Goal: Task Accomplishment & Management: Use online tool/utility

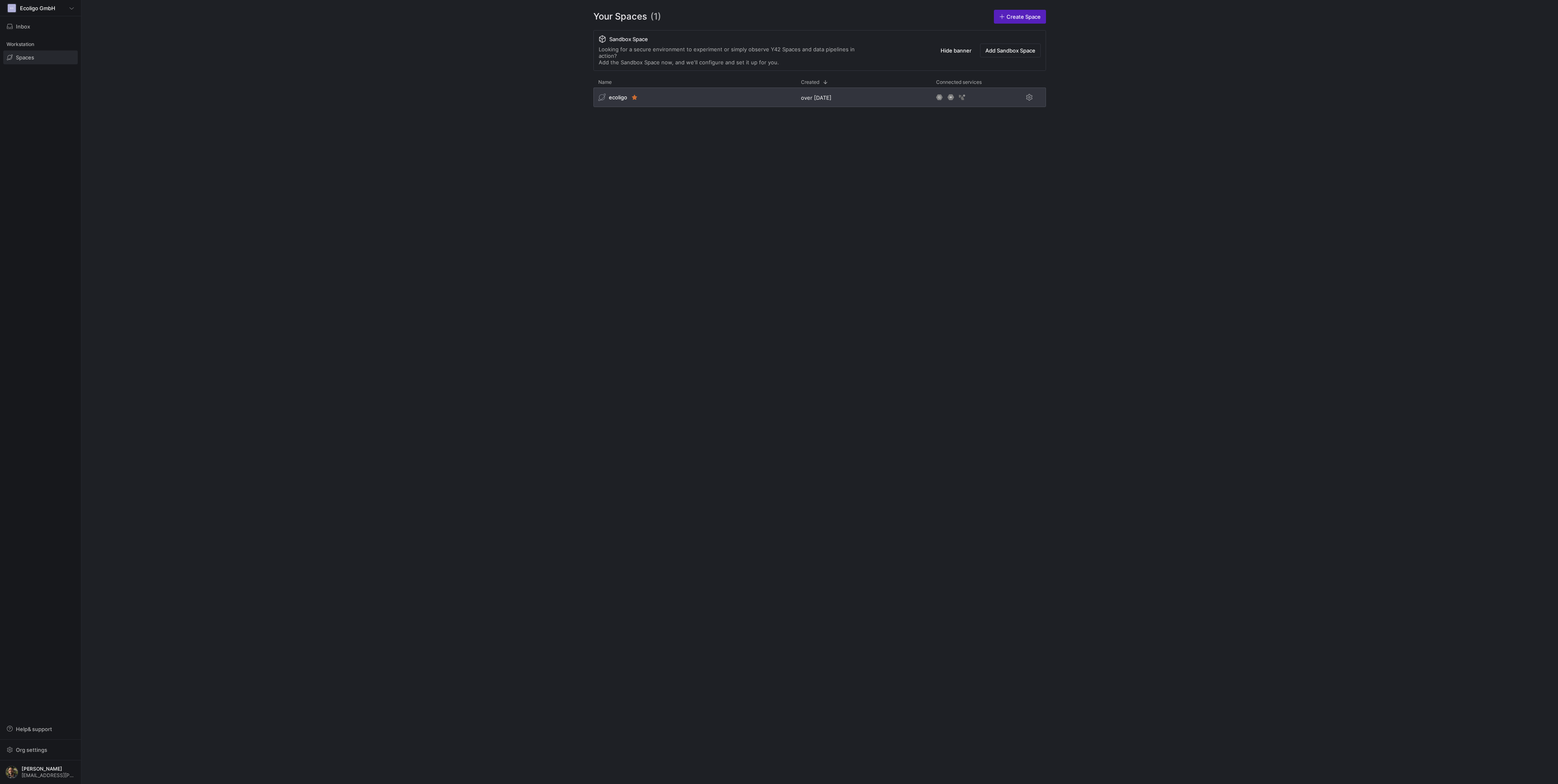
click at [692, 94] on div "ecoligo" at bounding box center [695, 97] width 203 height 20
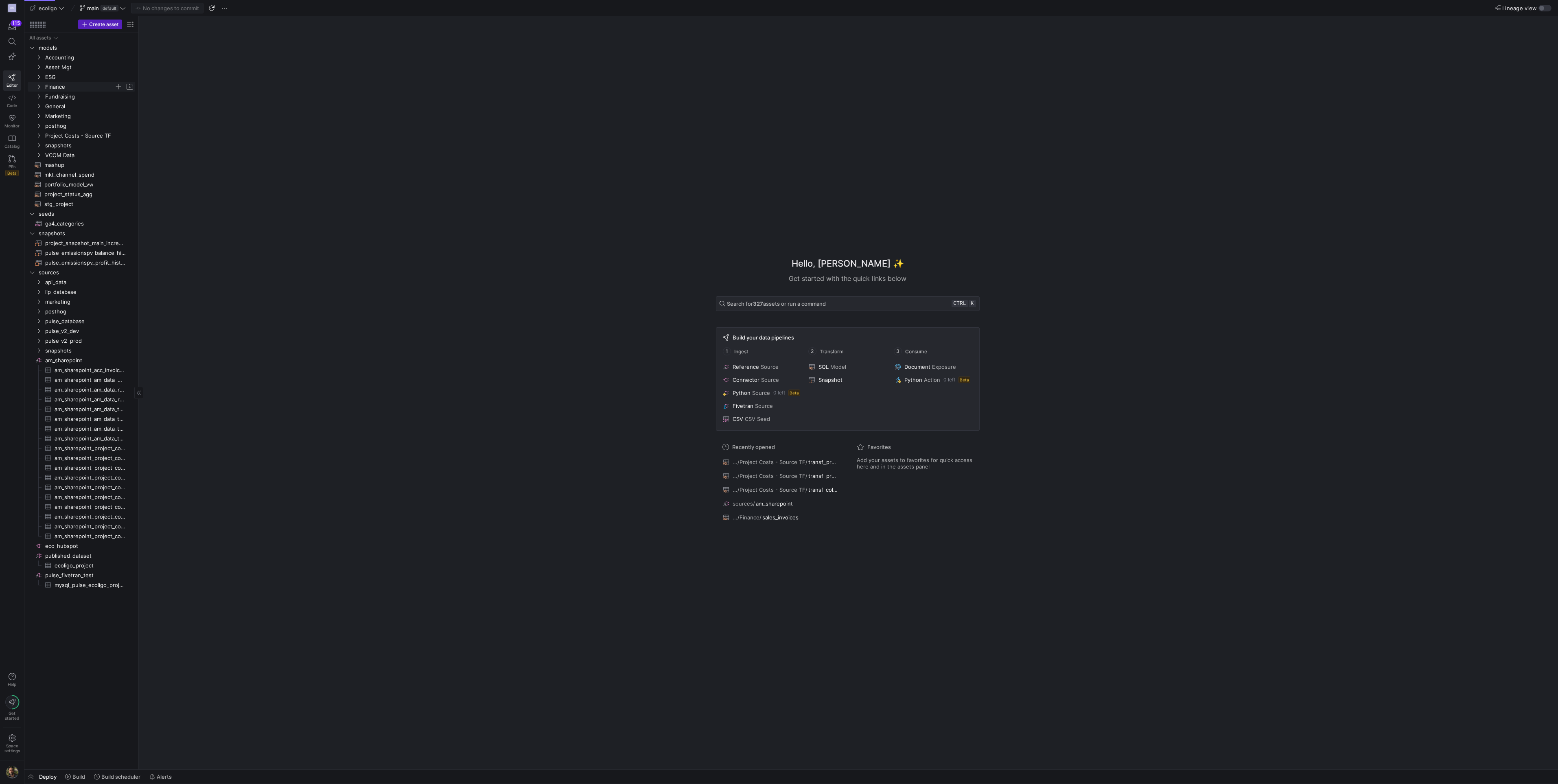
click at [39, 88] on icon "Press SPACE to select this row." at bounding box center [38, 87] width 2 height 5
click at [39, 66] on icon "Press SPACE to select this row." at bounding box center [38, 67] width 5 height 5
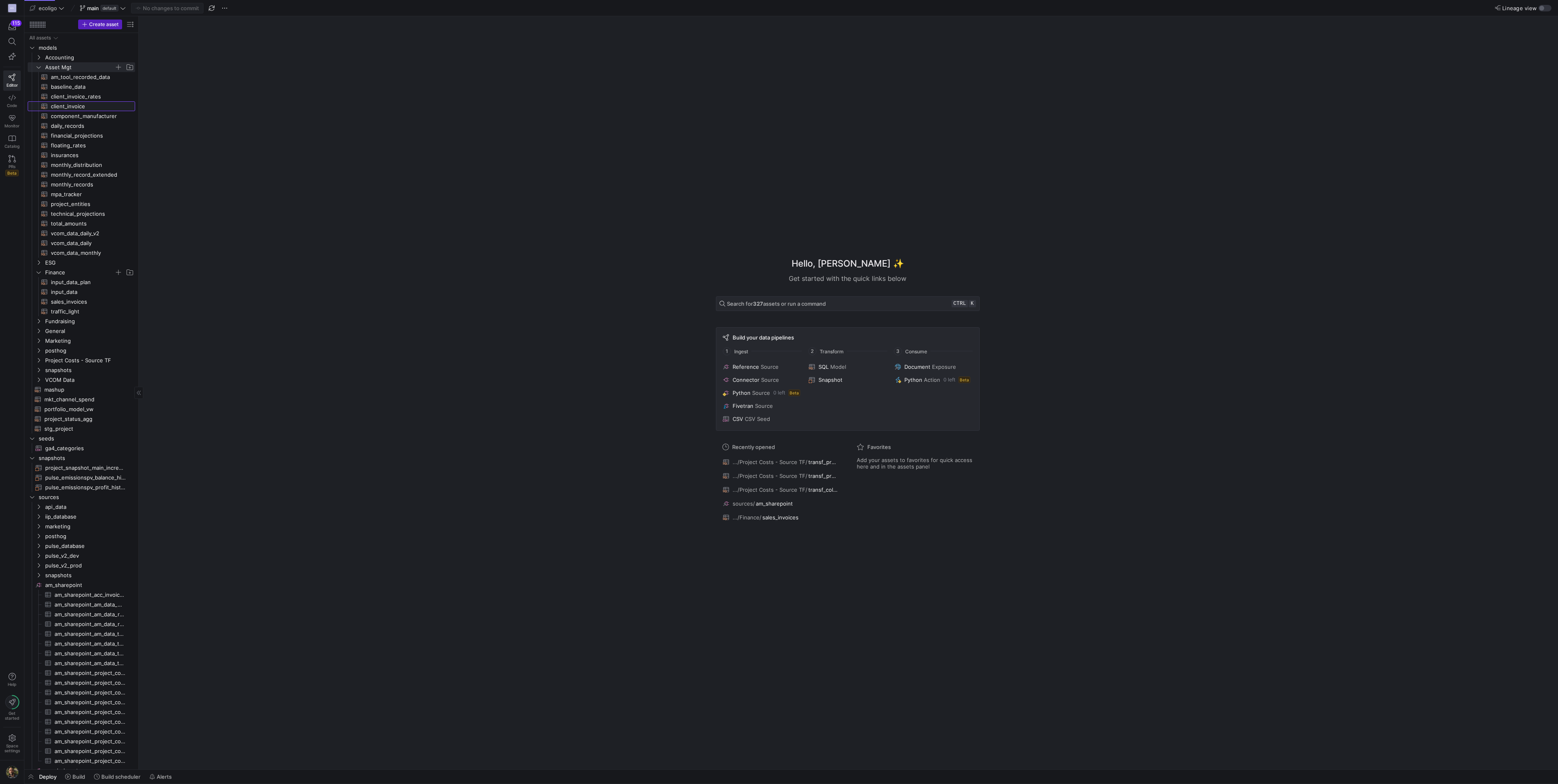
click at [74, 107] on span "client_invoice​​​​​​​​​​" at bounding box center [89, 107] width 75 height 9
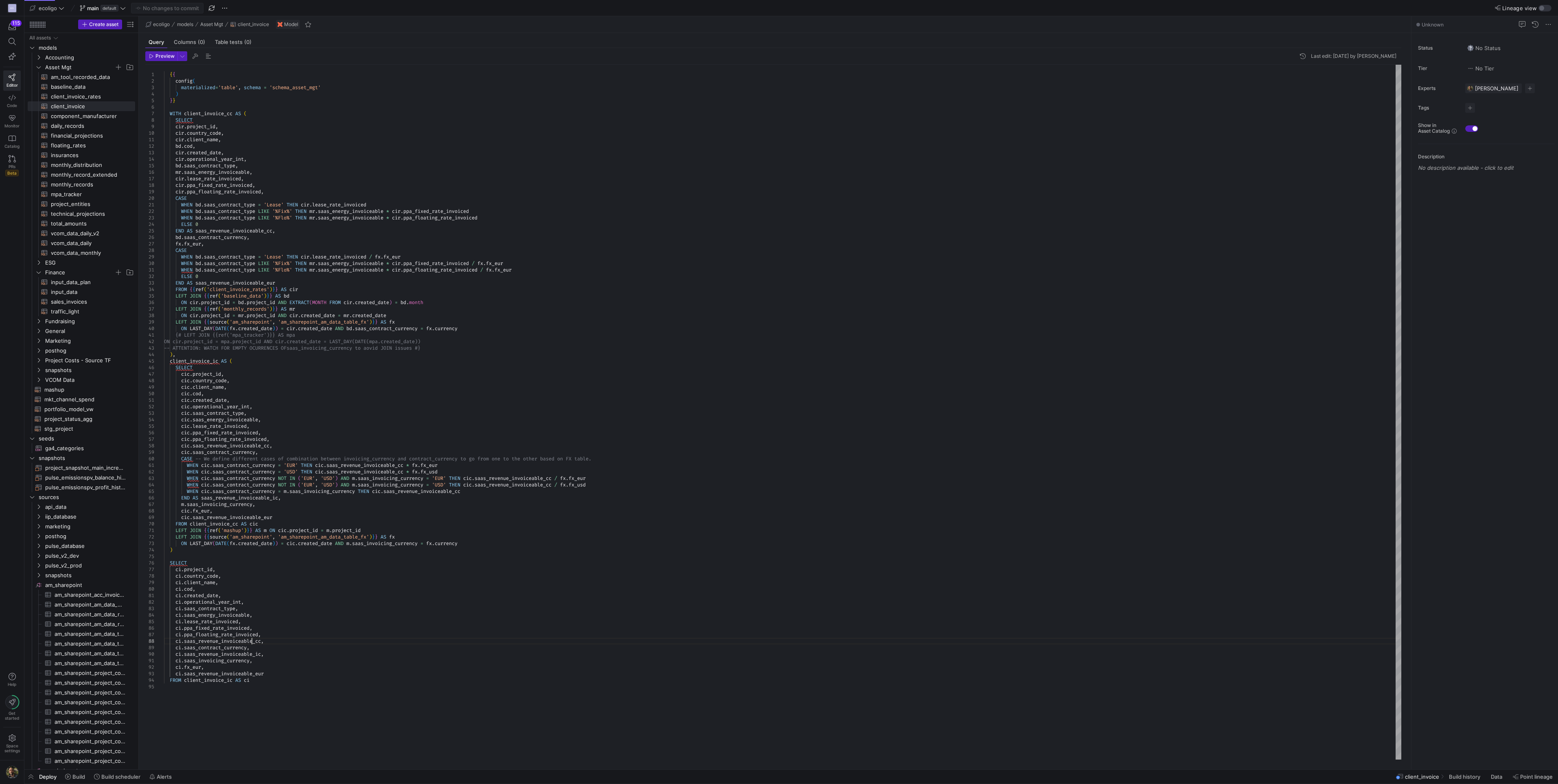
click at [253, 643] on div "{ { config ( materialized = 'table' , schema = 'schema_asset_mgt' ) } } WITH cl…" at bounding box center [783, 412] width 1238 height 695
click at [400, 544] on div "{ { config ( materialized = 'table' , schema = 'schema_asset_mgt' ) } } WITH cl…" at bounding box center [783, 412] width 1238 height 695
click at [399, 545] on div "{ { config ( materialized = 'table' , schema = 'schema_asset_mgt' ) } } WITH cl…" at bounding box center [783, 412] width 1238 height 695
click at [280, 497] on div "{ { config ( materialized = 'table' , schema = 'schema_asset_mgt' ) } } WITH cl…" at bounding box center [783, 412] width 1238 height 695
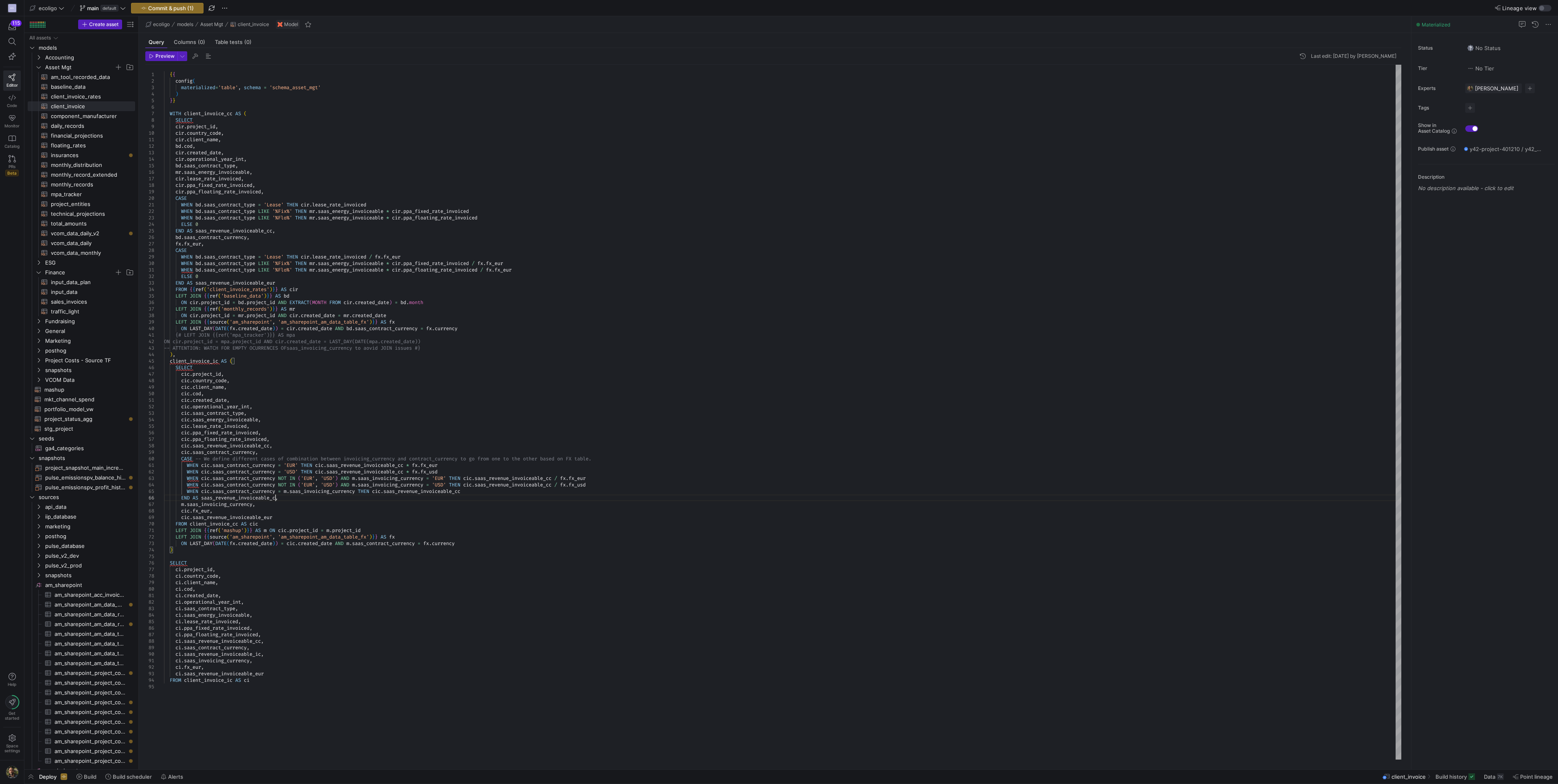
scroll to position [26, 114]
click at [222, 448] on div "{ { config ( materialized = 'table' , schema = 'schema_asset_mgt' ) } } WITH cl…" at bounding box center [783, 412] width 1238 height 695
click at [279, 498] on div "{ { config ( materialized = 'table' , schema = 'schema_asset_mgt' ) } } WITH cl…" at bounding box center [783, 412] width 1238 height 695
click at [465, 491] on div "{ { config ( materialized = 'table' , schema = 'schema_asset_mgt' ) } } WITH cl…" at bounding box center [783, 412] width 1238 height 695
click at [397, 544] on div "{ { config ( materialized = 'table' , schema = 'schema_asset_mgt' ) } } WITH cl…" at bounding box center [783, 412] width 1238 height 695
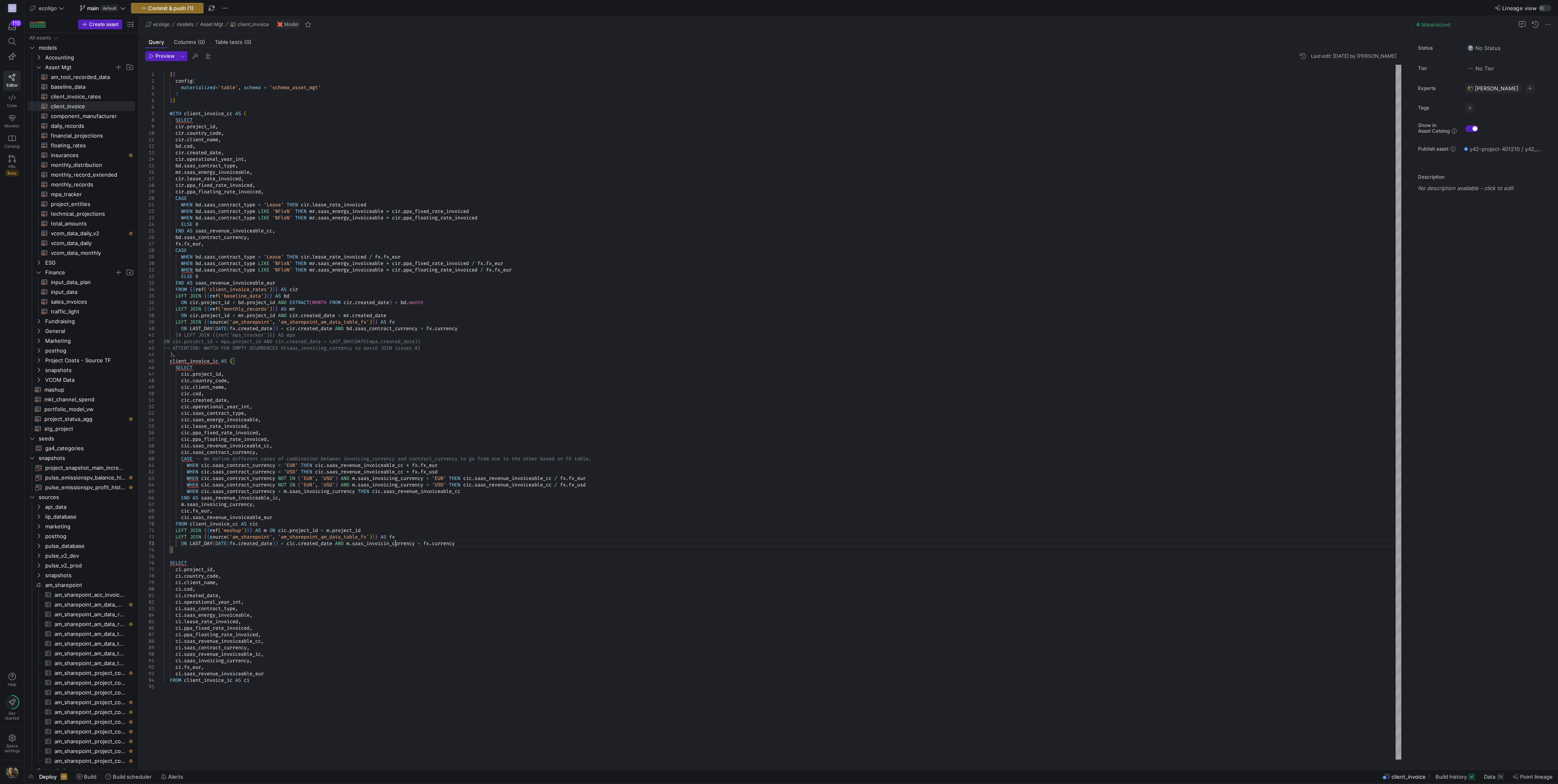
scroll to position [19, 234]
click at [243, 447] on div "{ { config ( materialized = 'table' , schema = 'schema_asset_mgt' ) } } WITH cl…" at bounding box center [783, 412] width 1238 height 695
type textarea "cic.created_date, cic.operational_year_int, cic.saas_contract_type, cic.saas_en…"
click at [29, 775] on span "button" at bounding box center [31, 777] width 13 height 14
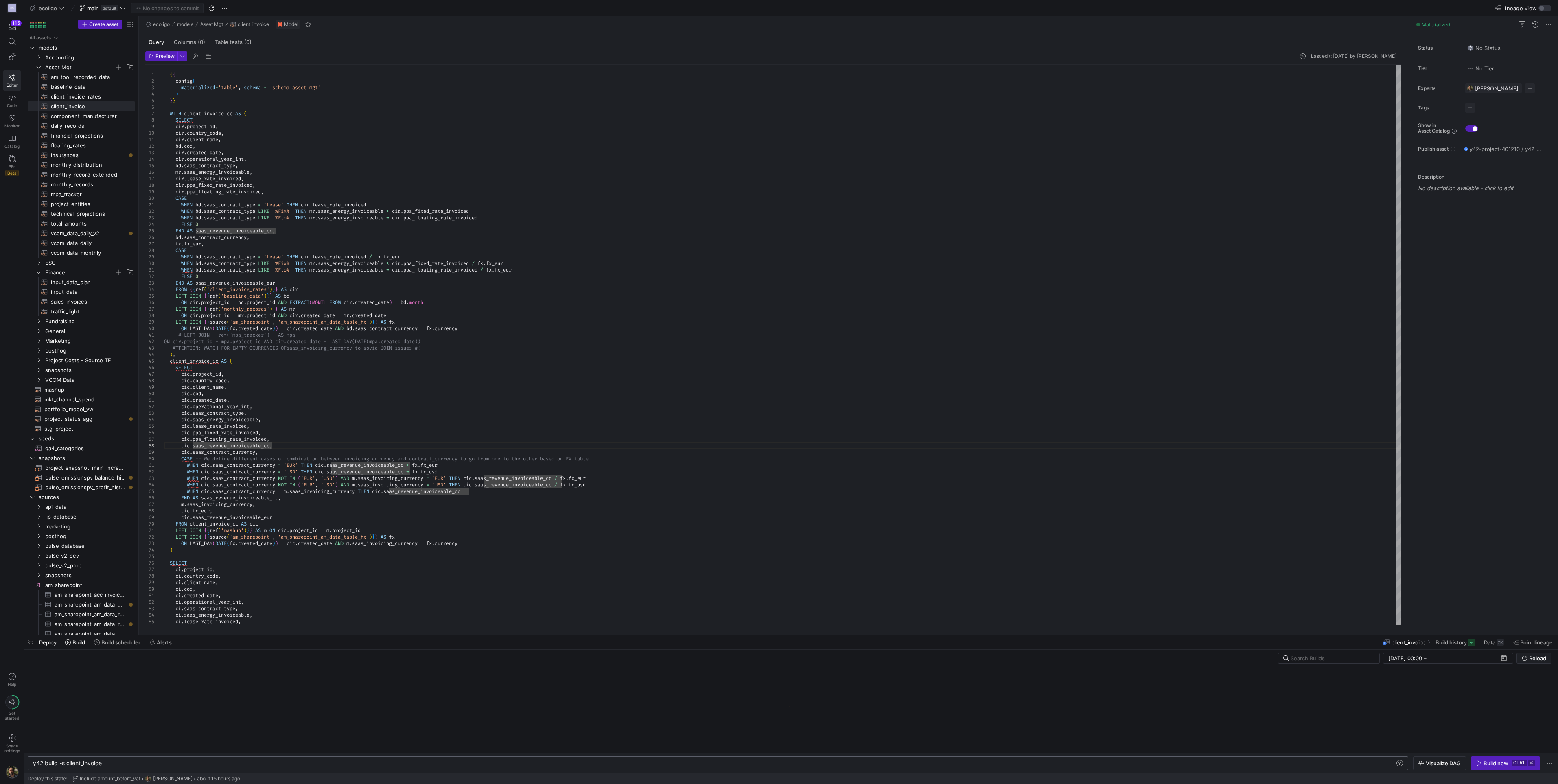
click at [174, 766] on div "y42 build -s client_invoice y42 build -s client_invoice" at bounding box center [718, 763] width 1381 height 14
click at [181, 761] on div "y42 build -s client_invoice" at bounding box center [714, 763] width 1362 height 6
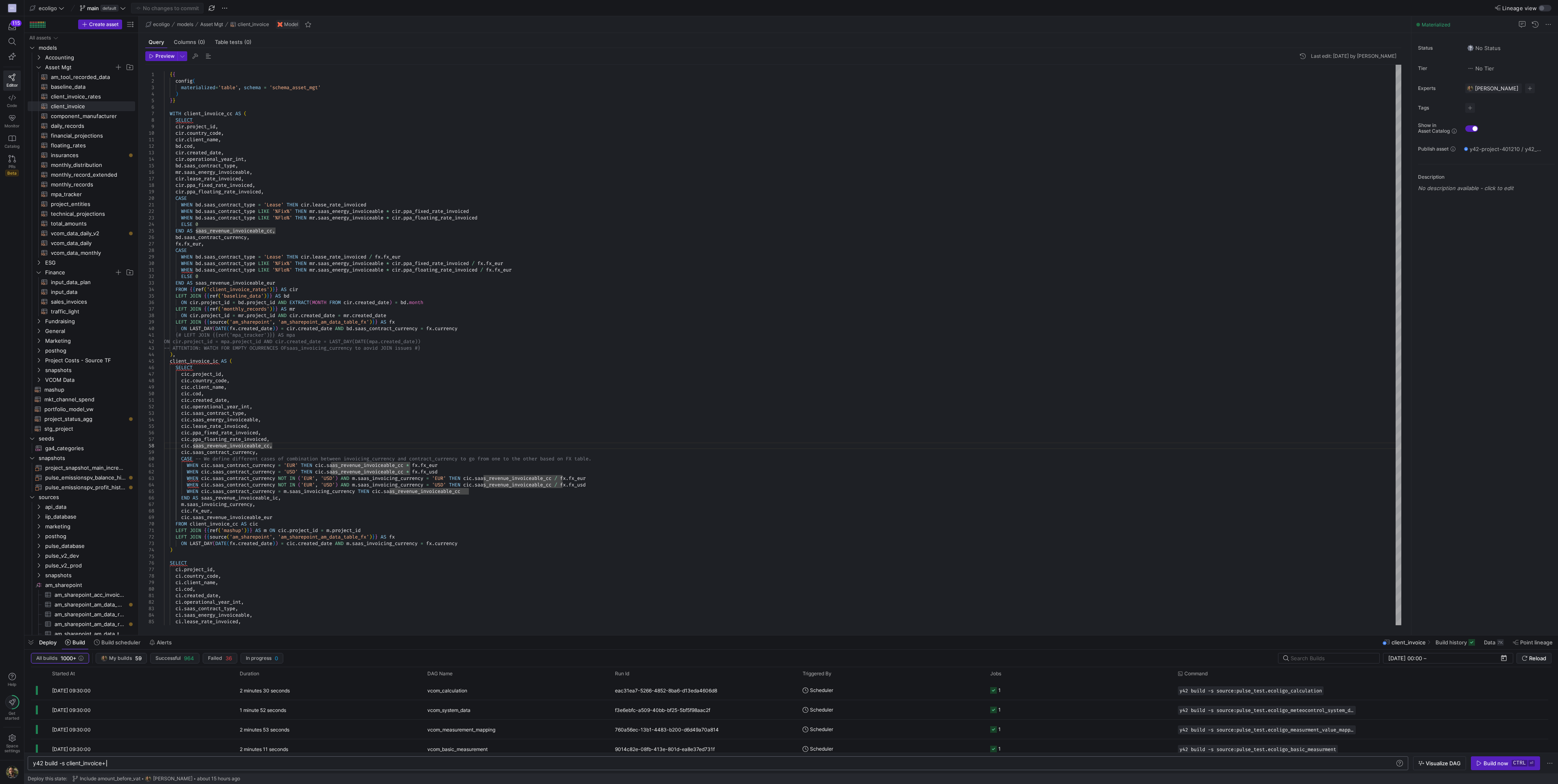
scroll to position [0, 73]
type textarea "y42 build -s client_invoice+"
click at [1493, 766] on div "Build now" at bounding box center [1496, 763] width 25 height 6
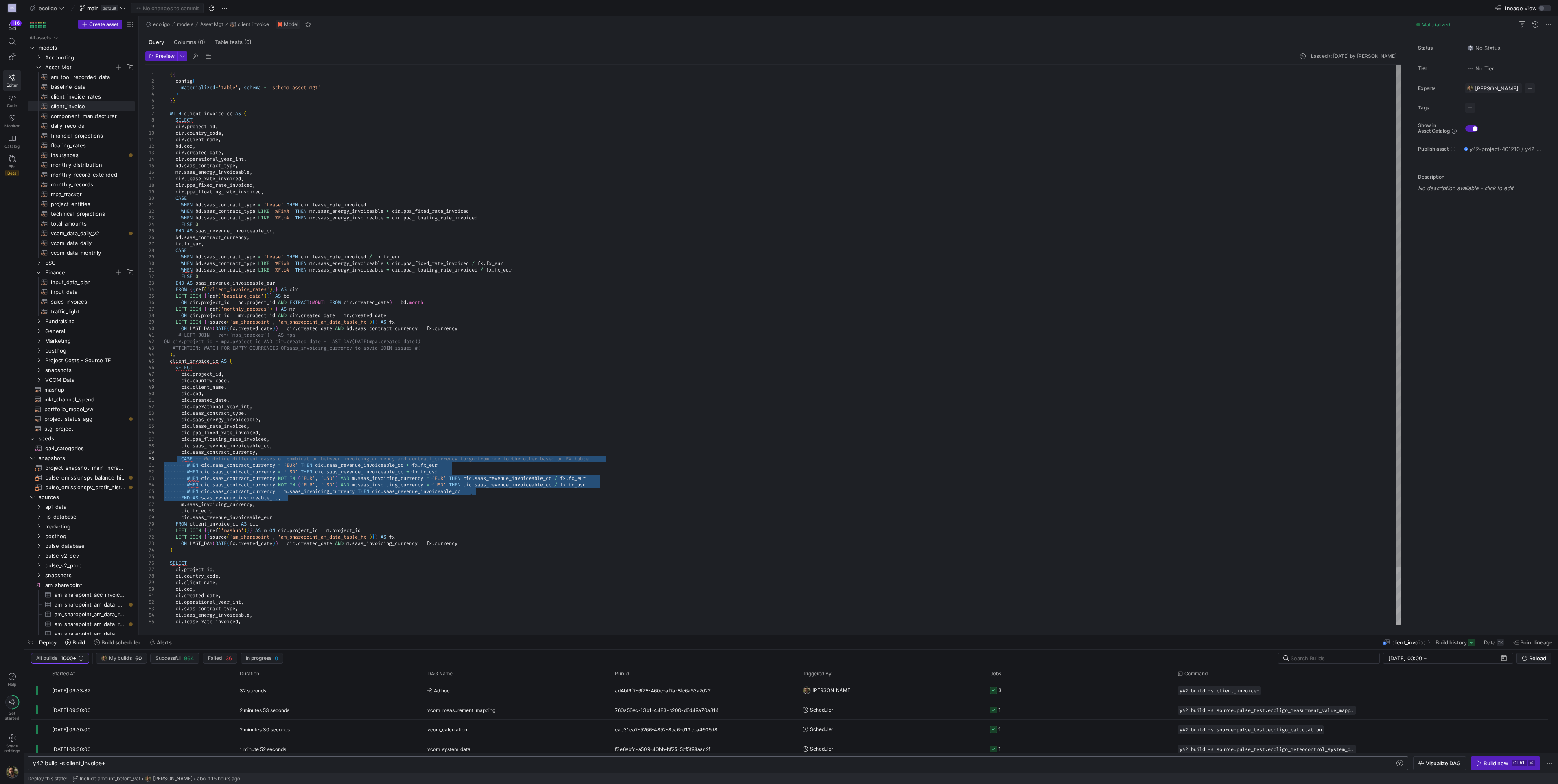
drag, startPoint x: 289, startPoint y: 498, endPoint x: 181, endPoint y: 460, distance: 114.5
click at [181, 460] on div "{ { config ( materialized = 'table' , schema = 'schema_asset_mgt' ) } } WITH cl…" at bounding box center [783, 378] width 1238 height 625
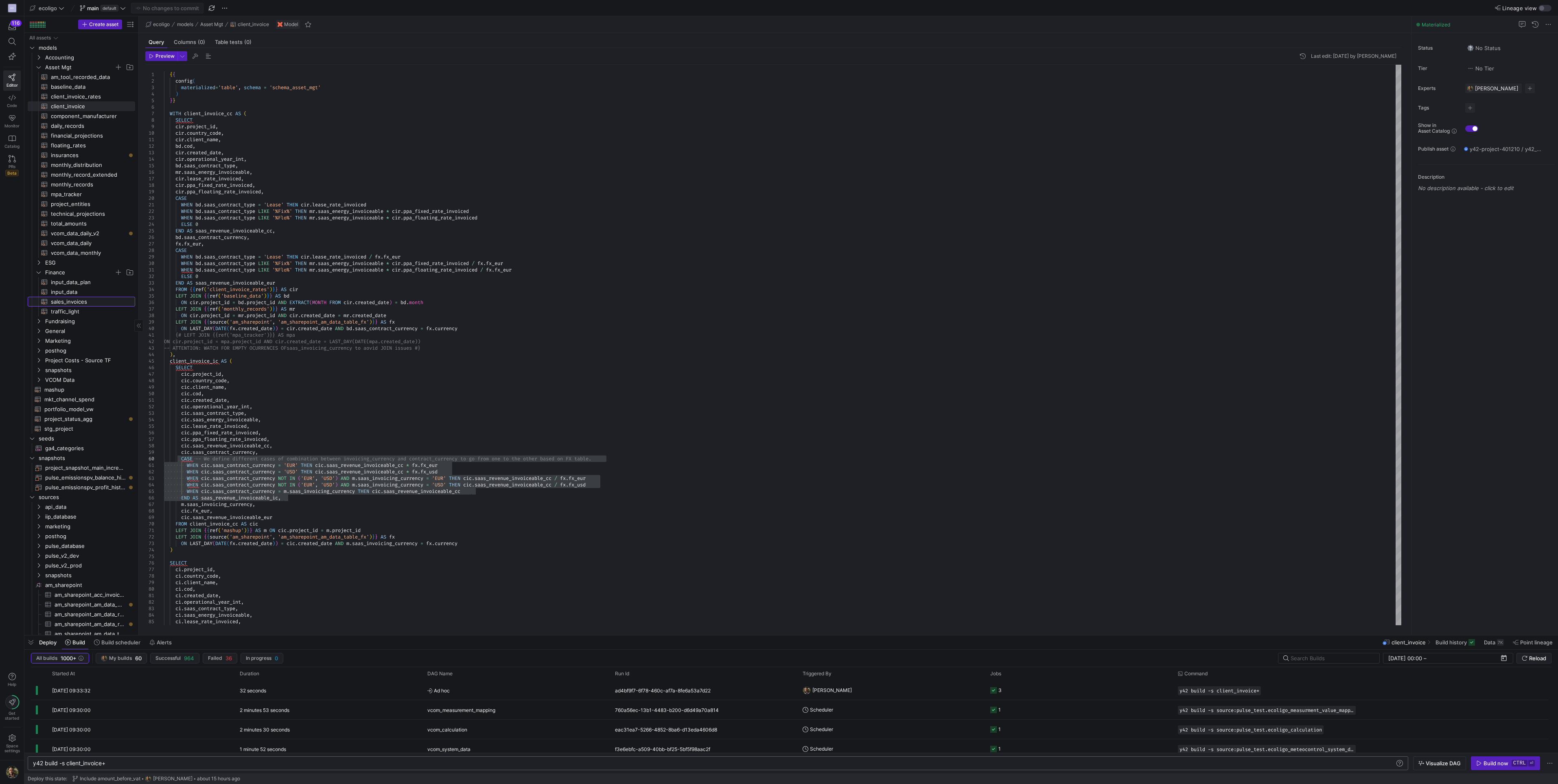
click at [69, 300] on span "sales_invoices​​​​​​​​​​" at bounding box center [89, 302] width 75 height 9
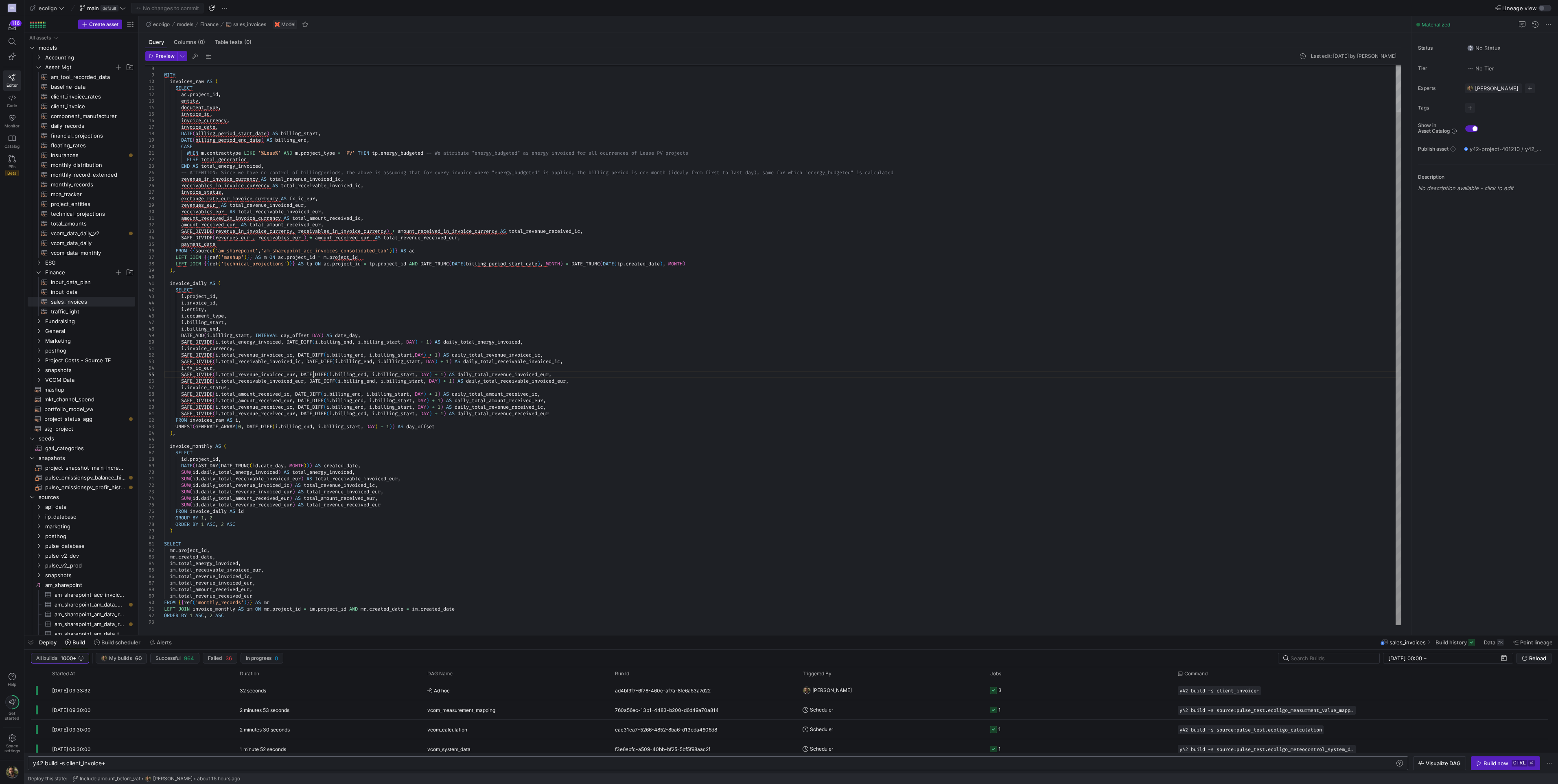
scroll to position [19, 1]
click at [313, 374] on div "-- For deeper invoice analysis (check specific inv oices data) this is not the …" at bounding box center [783, 320] width 1238 height 612
click at [228, 191] on div "-- For deeper invoice analysis (check specific inv oices data) this is not the …" at bounding box center [783, 320] width 1238 height 612
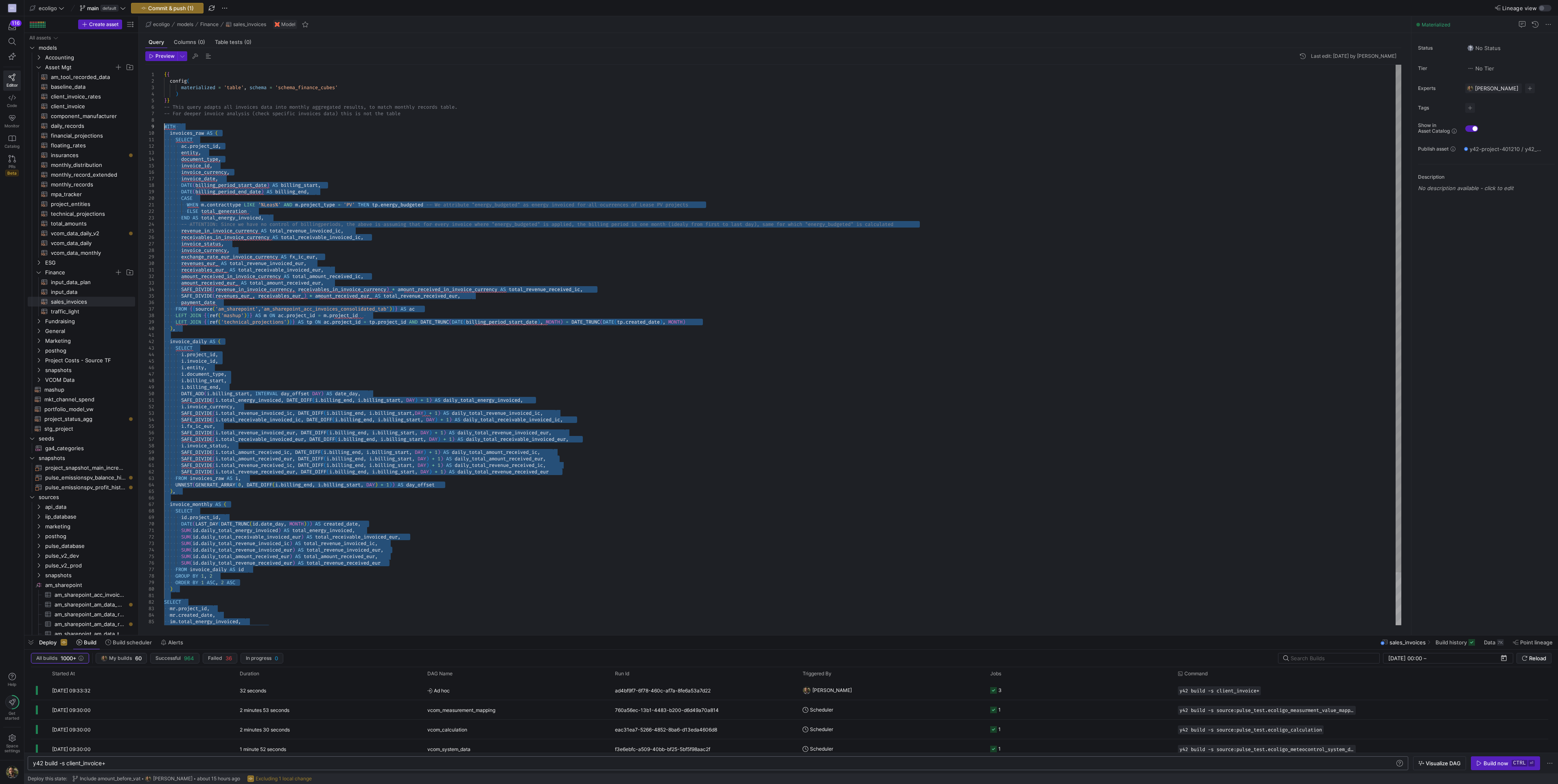
drag, startPoint x: 231, startPoint y: 618, endPoint x: 161, endPoint y: 129, distance: 494.0
type textarea "invoice_daily AS ( SELECT i.project_id, i.invoice_id, i.entity, i.document_type…"
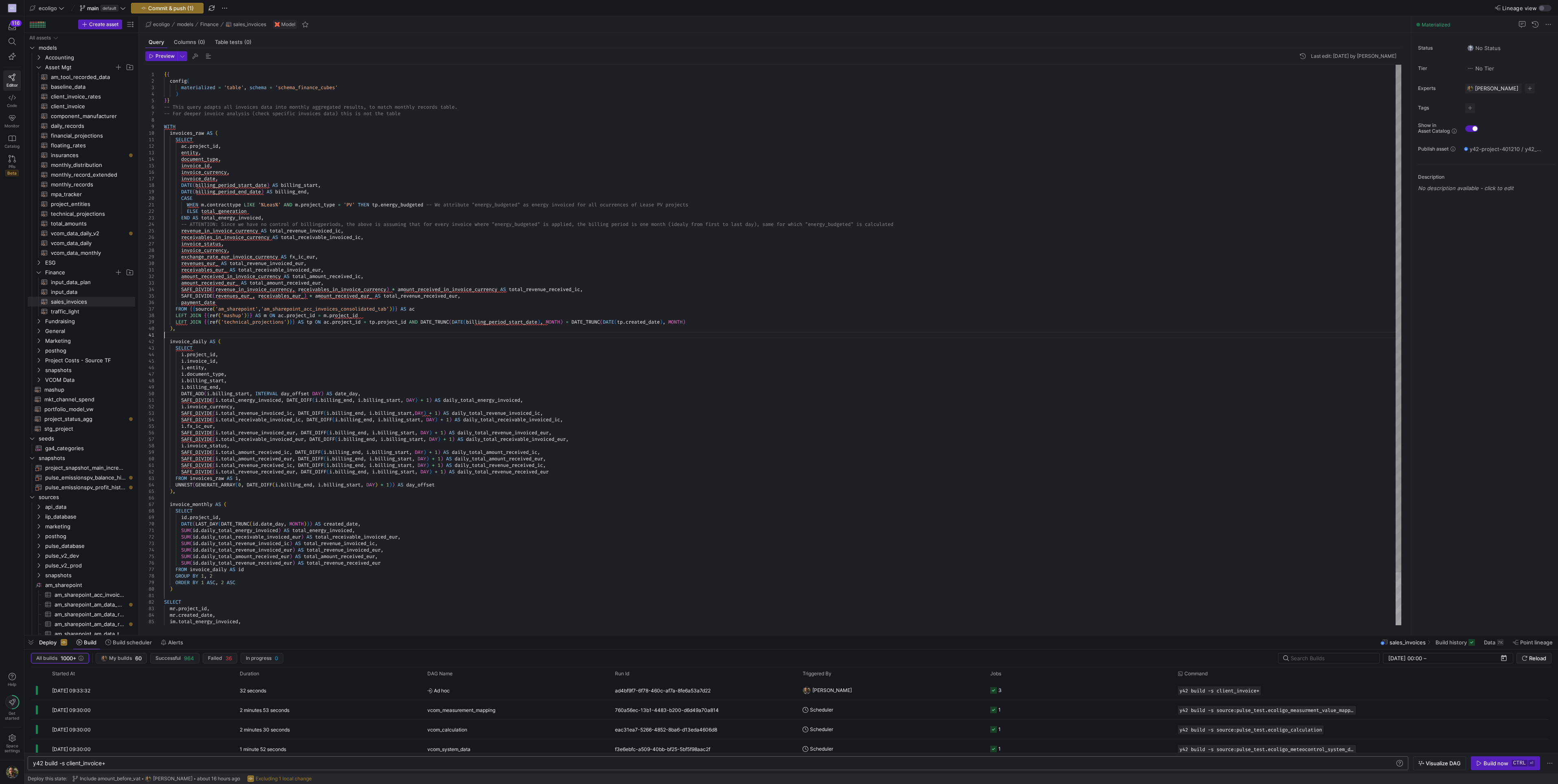
click at [310, 334] on div "WITH invoices_raw AS ( SELECT ac . project_id , entity , document_type , invoic…" at bounding box center [783, 374] width 1238 height 619
click at [175, 11] on span "Commit & push (1)" at bounding box center [171, 8] width 45 height 6
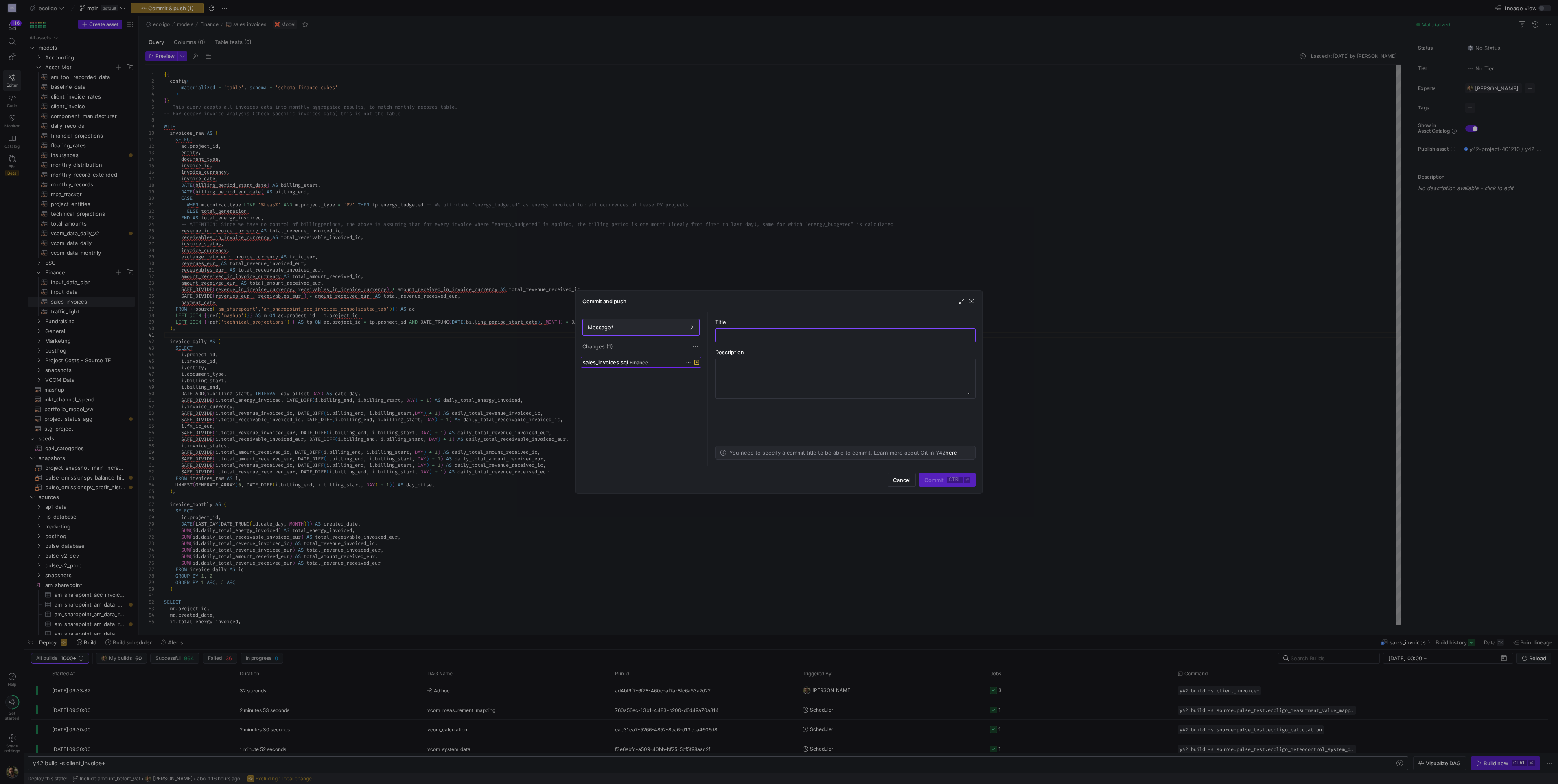
click at [689, 367] on span at bounding box center [641, 362] width 120 height 9
click at [688, 363] on icon at bounding box center [689, 362] width 5 height 5
click at [703, 380] on button "Discard" at bounding box center [719, 385] width 67 height 13
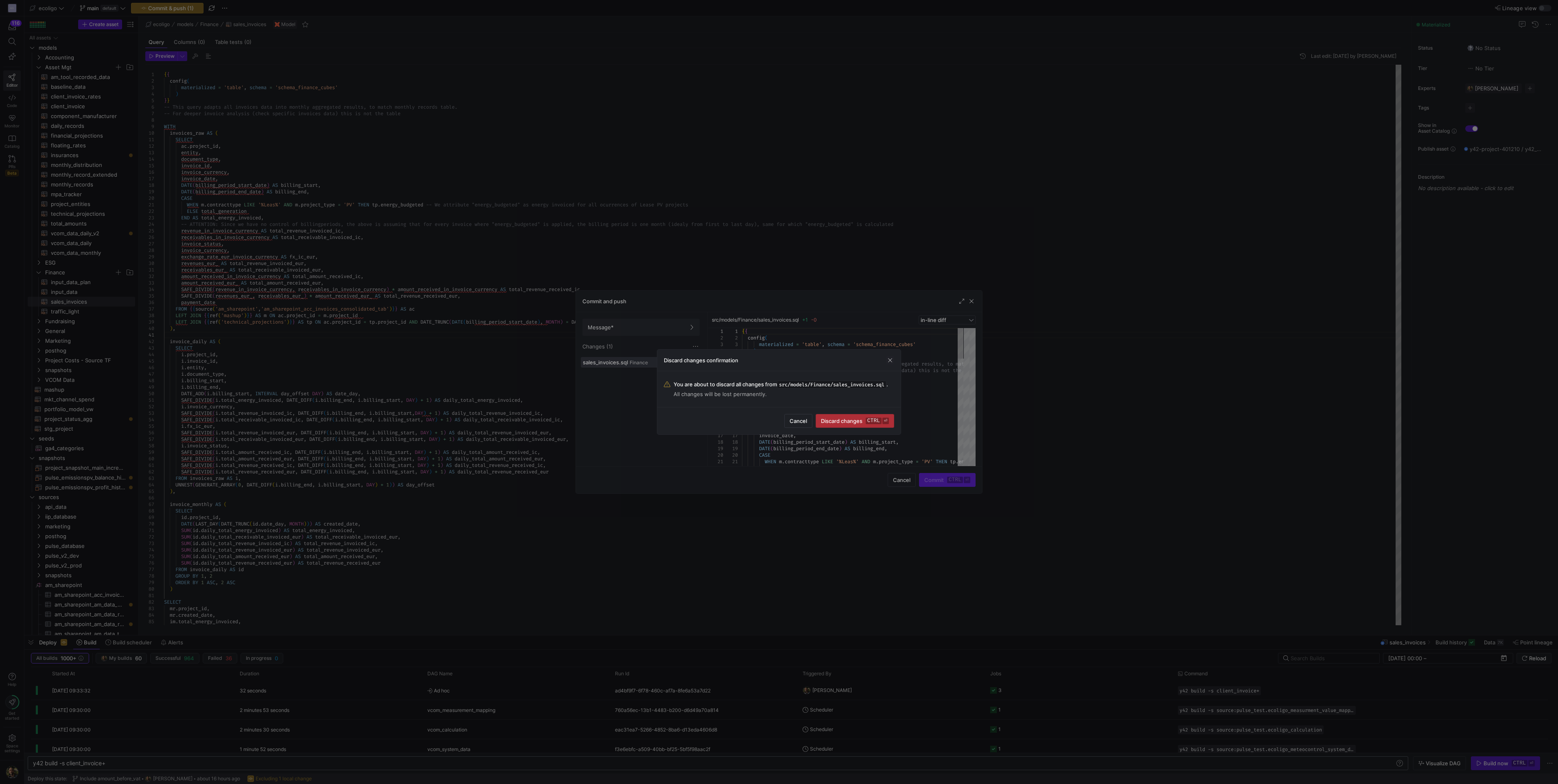
click at [836, 421] on span "Discard changes ctrl ⏎" at bounding box center [855, 421] width 68 height 6
